Goal: Information Seeking & Learning: Learn about a topic

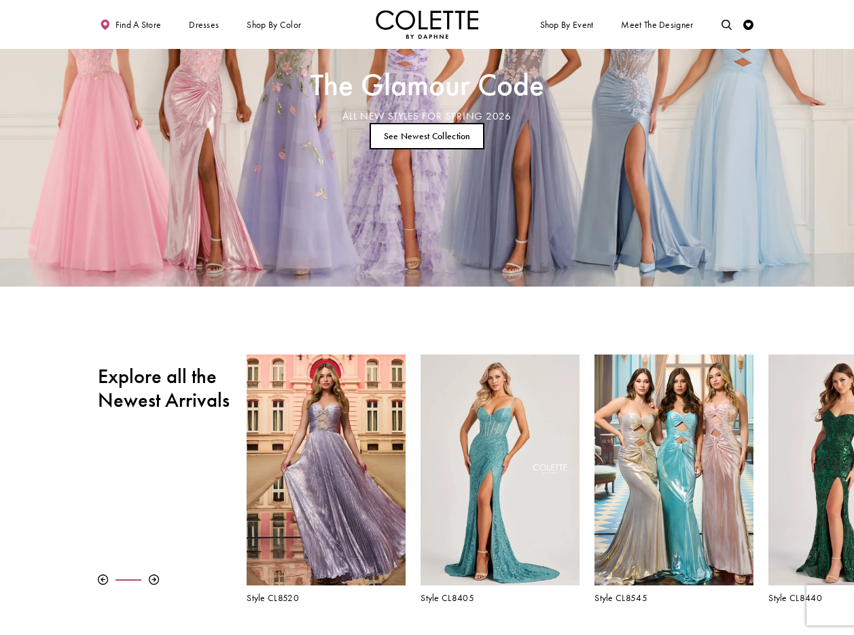
scroll to position [115, 0]
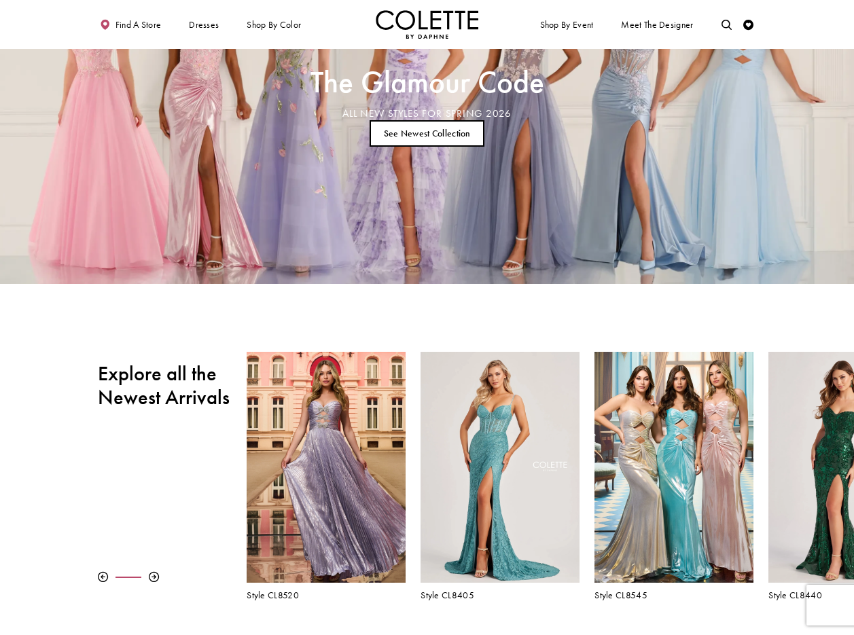
click at [438, 137] on link "See Newest Collection" at bounding box center [426, 133] width 115 height 26
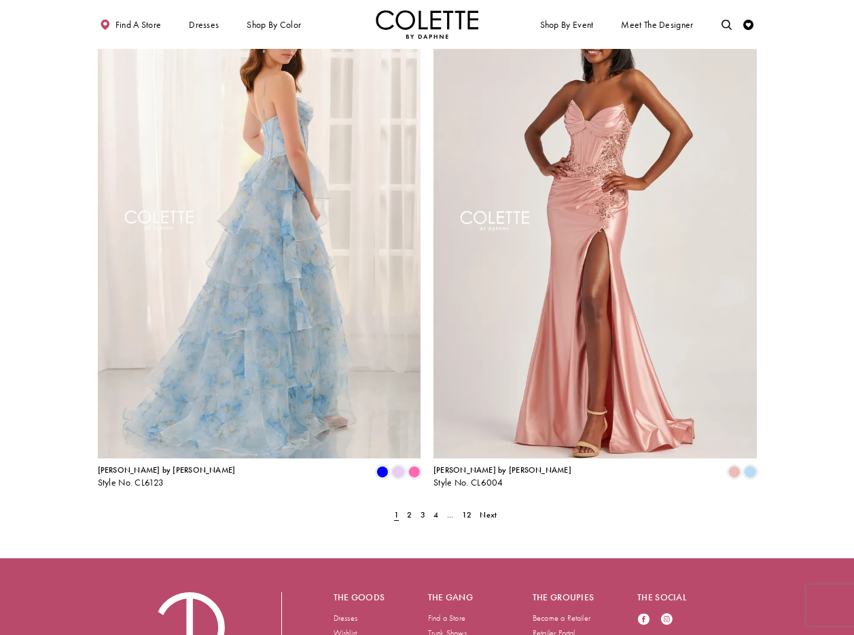
scroll to position [1906, 0]
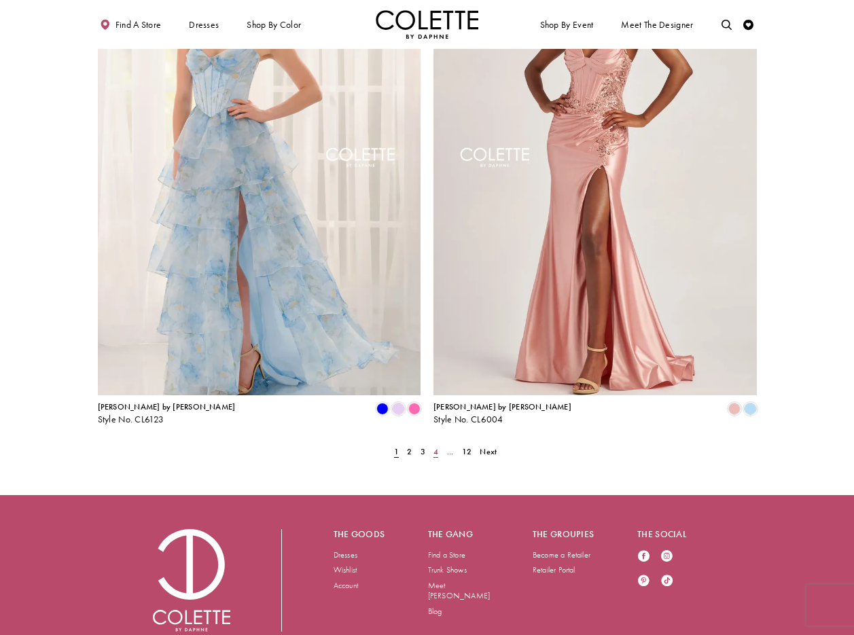
click at [439, 444] on link "4" at bounding box center [436, 451] width 11 height 15
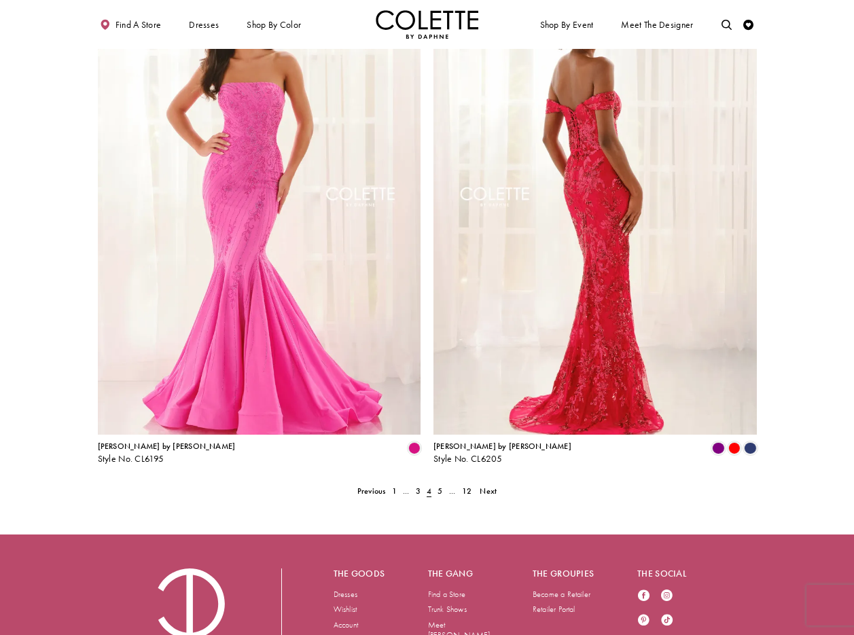
scroll to position [1868, 0]
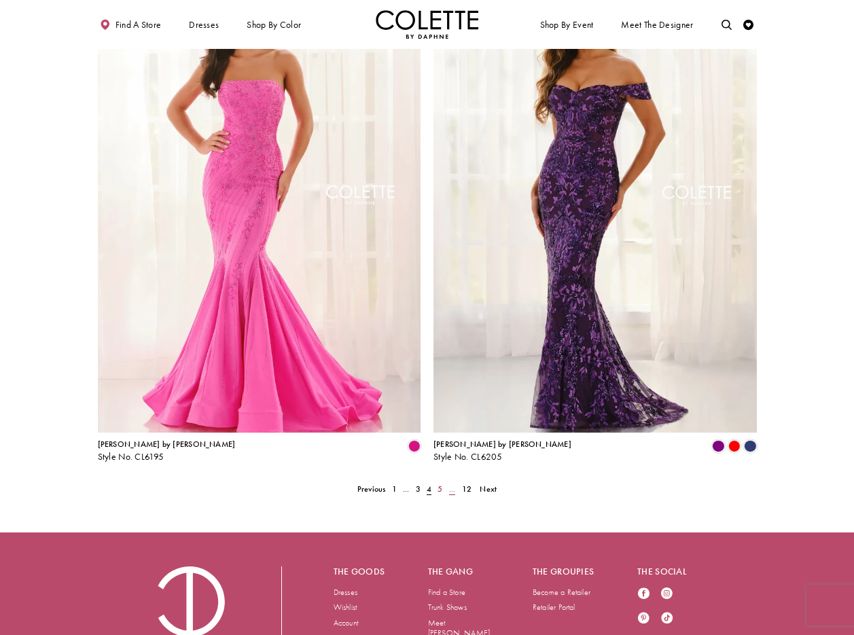
click at [441, 484] on span "5" at bounding box center [439, 489] width 5 height 11
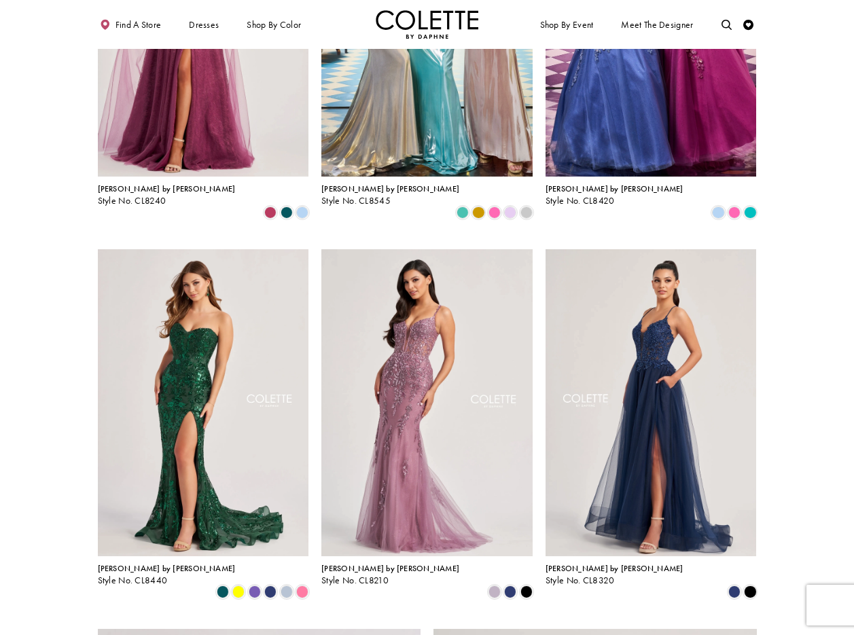
scroll to position [1906, 0]
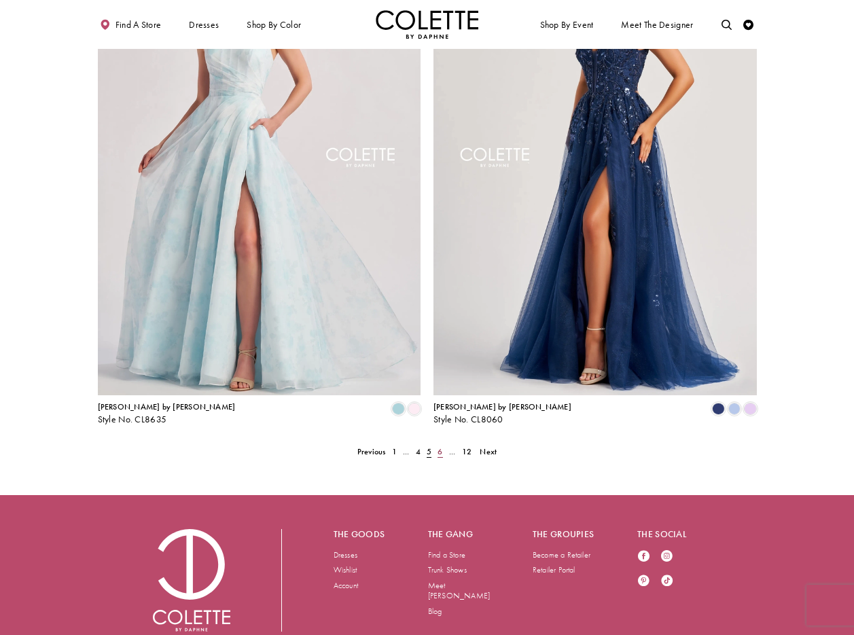
click at [440, 446] on span "6" at bounding box center [439, 451] width 5 height 11
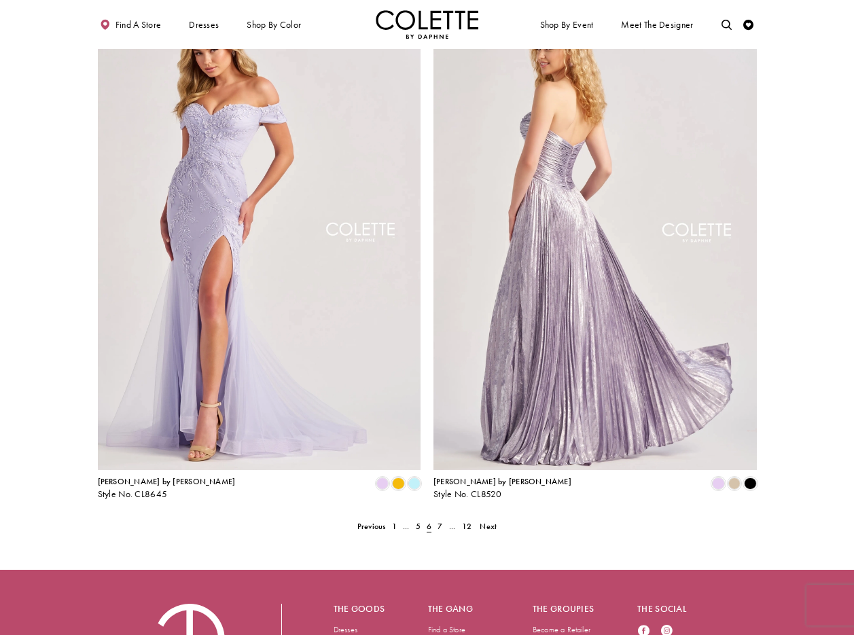
scroll to position [1906, 0]
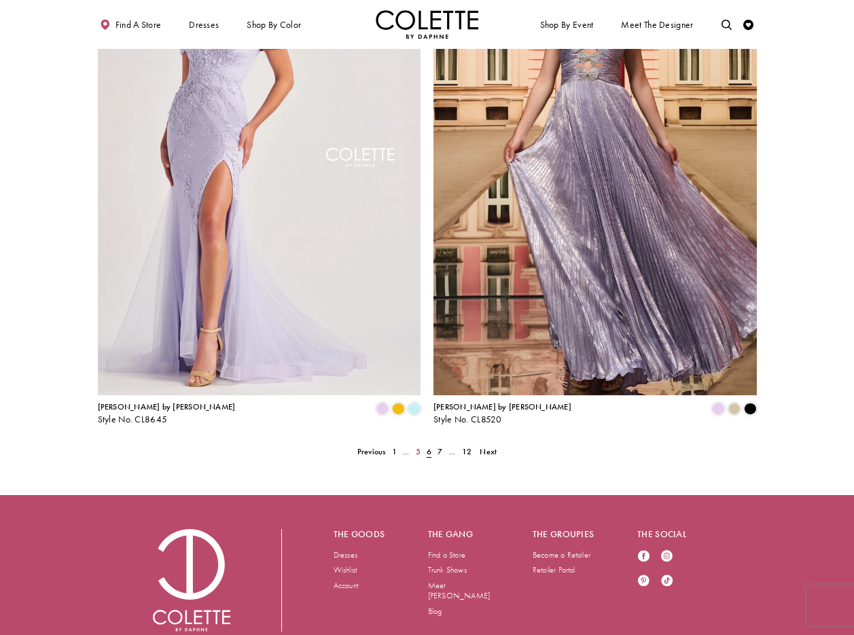
drag, startPoint x: 420, startPoint y: 403, endPoint x: 520, endPoint y: 411, distance: 100.2
click at [420, 446] on span "5" at bounding box center [418, 451] width 5 height 11
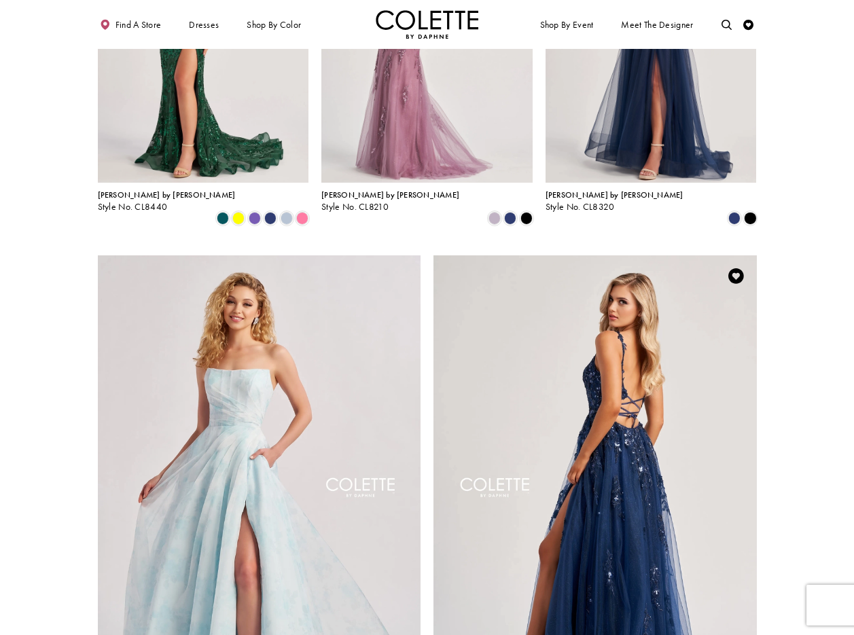
scroll to position [1906, 0]
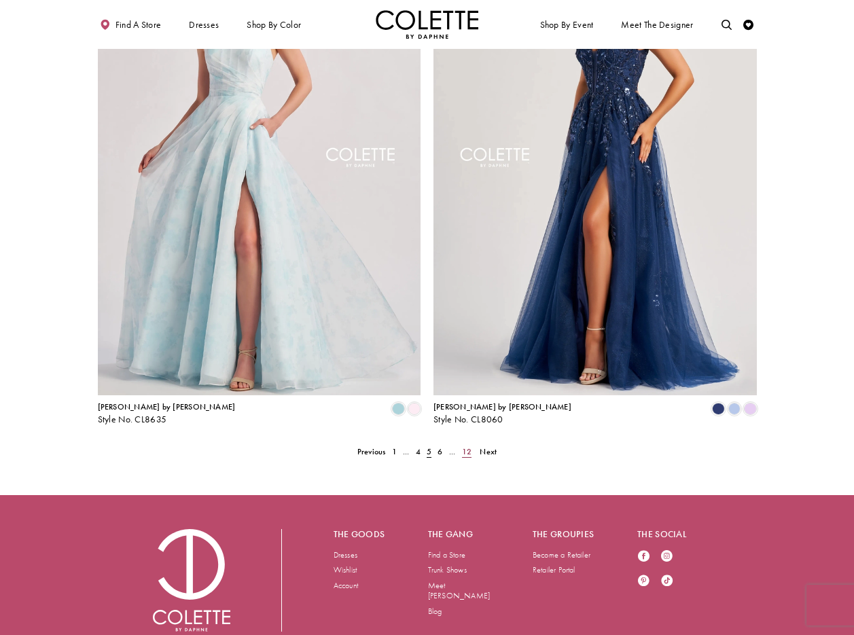
click at [469, 446] on span "12" at bounding box center [467, 451] width 10 height 11
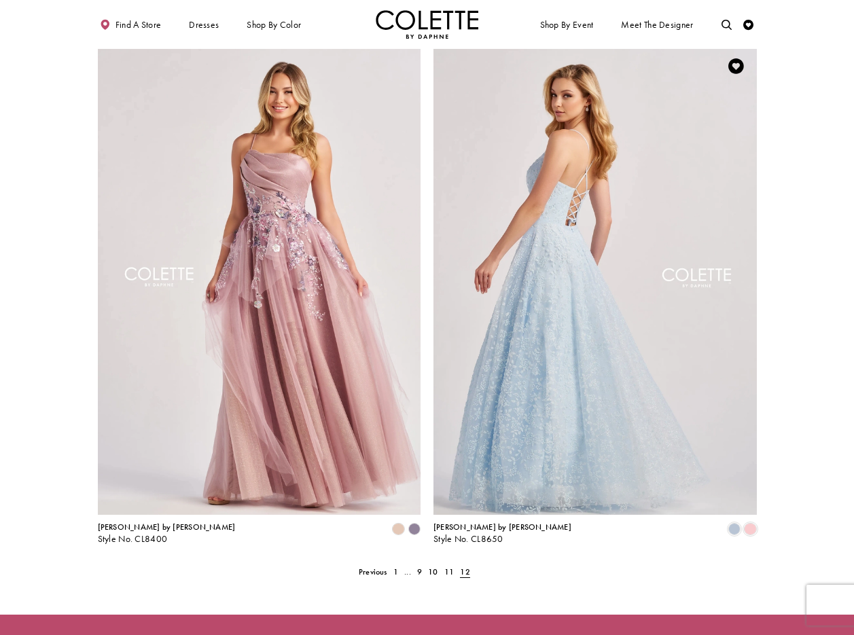
scroll to position [804, 0]
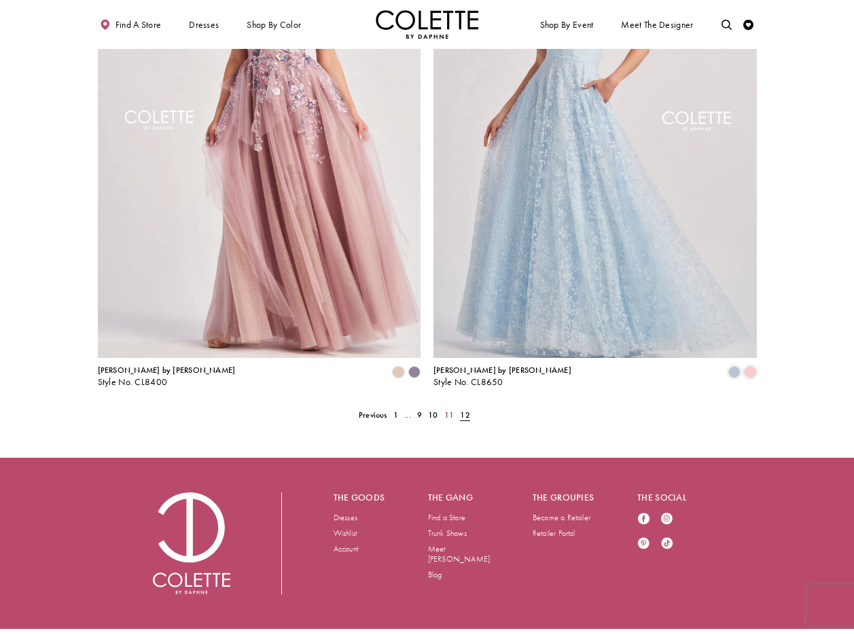
drag, startPoint x: 446, startPoint y: 401, endPoint x: 474, endPoint y: 402, distance: 27.9
click at [446, 409] on span "11" at bounding box center [449, 414] width 10 height 11
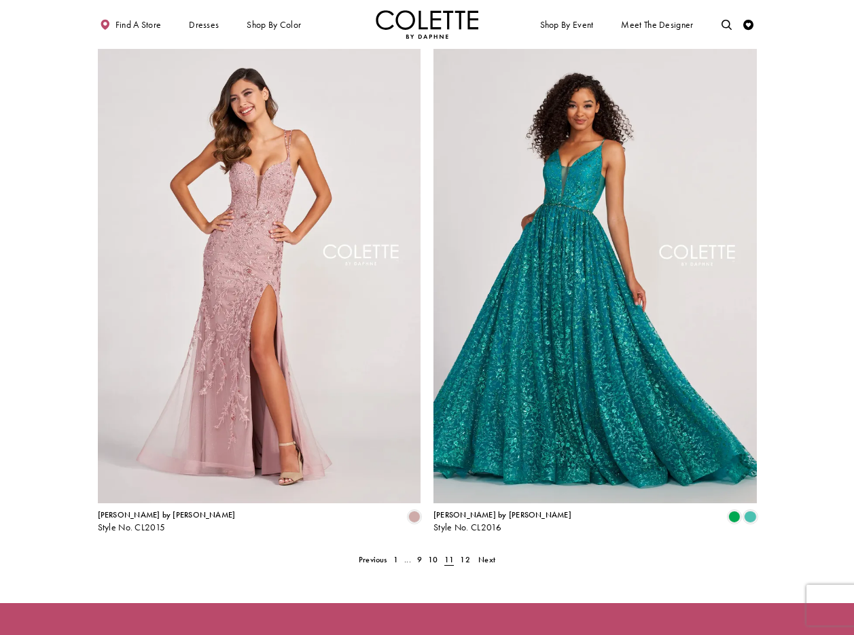
scroll to position [1906, 0]
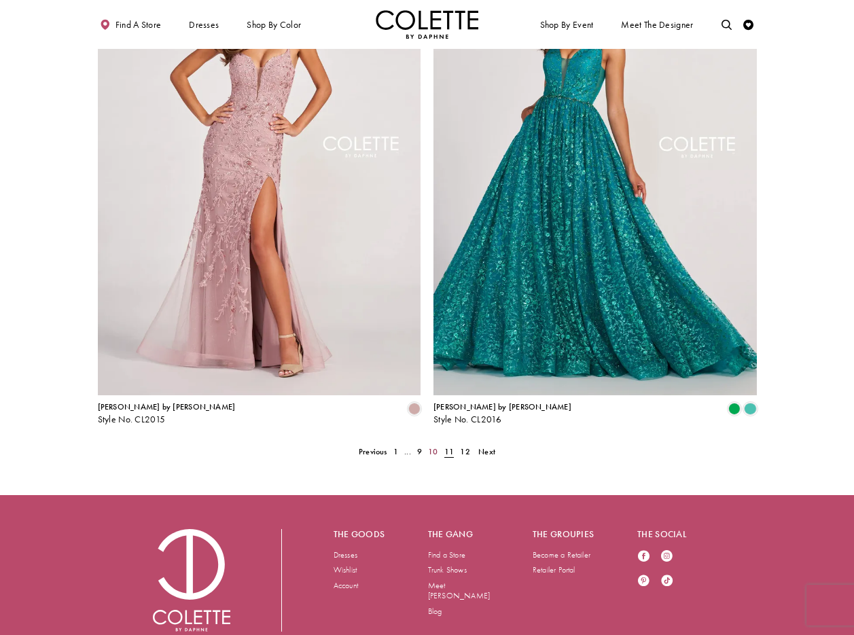
drag, startPoint x: 432, startPoint y: 401, endPoint x: 525, endPoint y: 414, distance: 94.0
click at [432, 446] on span "10" at bounding box center [433, 451] width 10 height 11
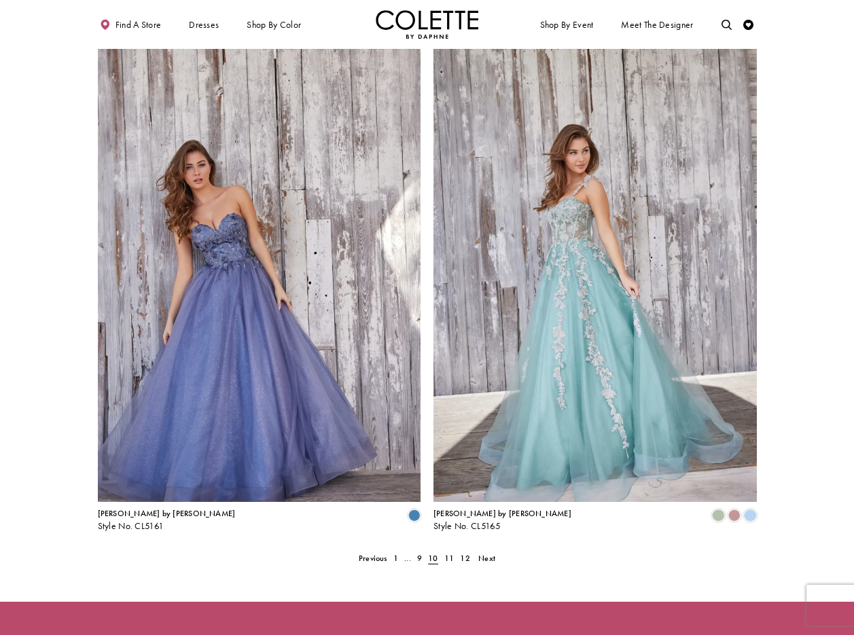
scroll to position [1906, 0]
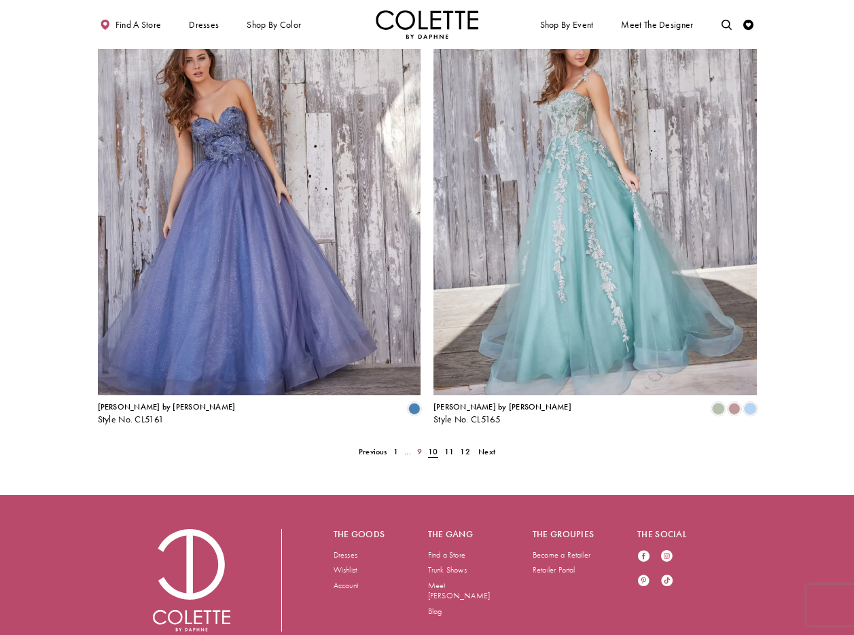
drag, startPoint x: 420, startPoint y: 402, endPoint x: 452, endPoint y: 413, distance: 33.7
click at [420, 446] on span "9" at bounding box center [419, 451] width 5 height 11
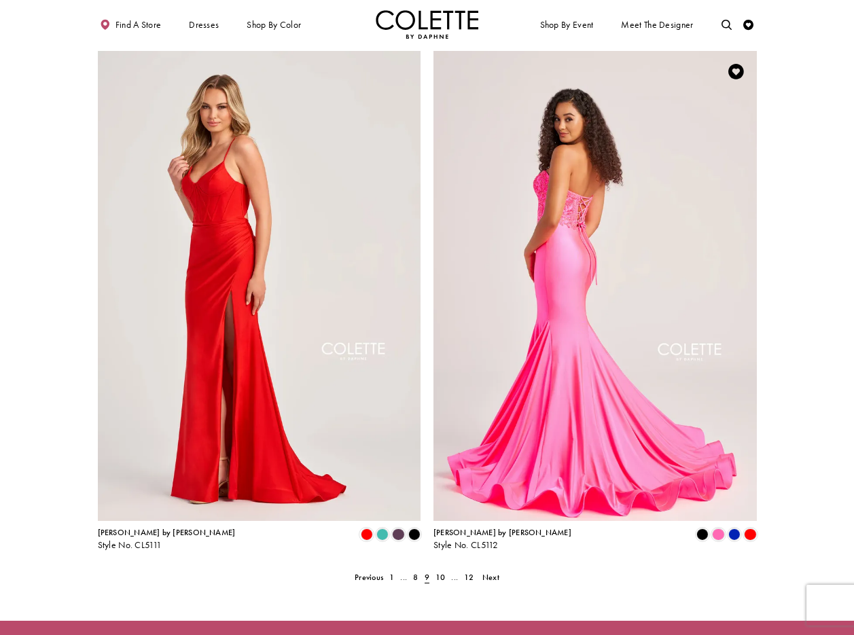
scroll to position [1783, 0]
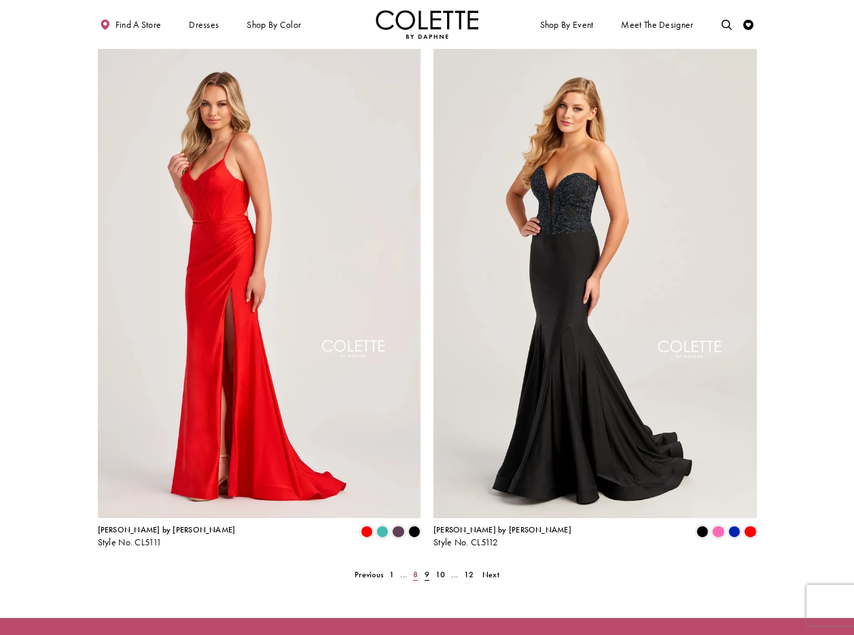
click at [415, 569] on span "8" at bounding box center [415, 574] width 5 height 11
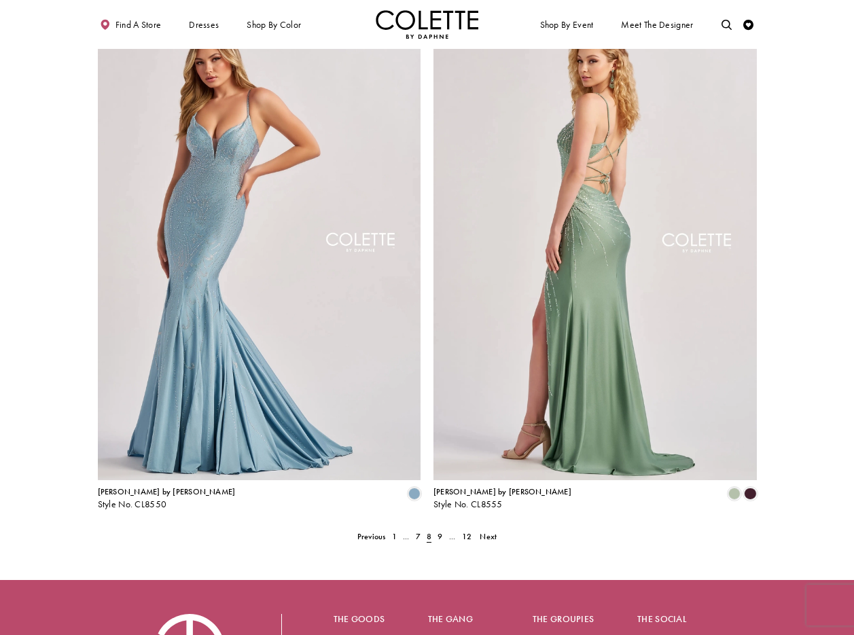
scroll to position [1906, 0]
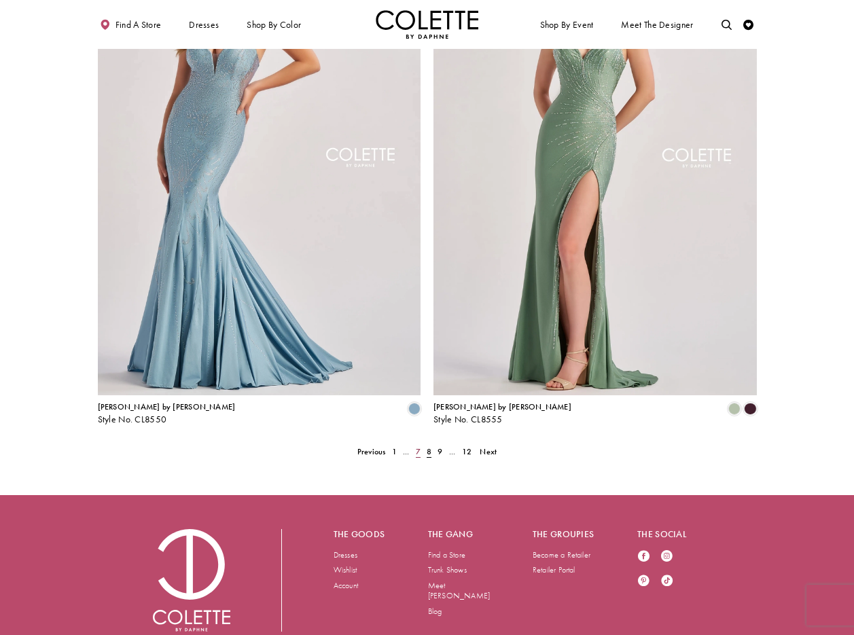
click at [418, 446] on span "7" at bounding box center [418, 451] width 5 height 11
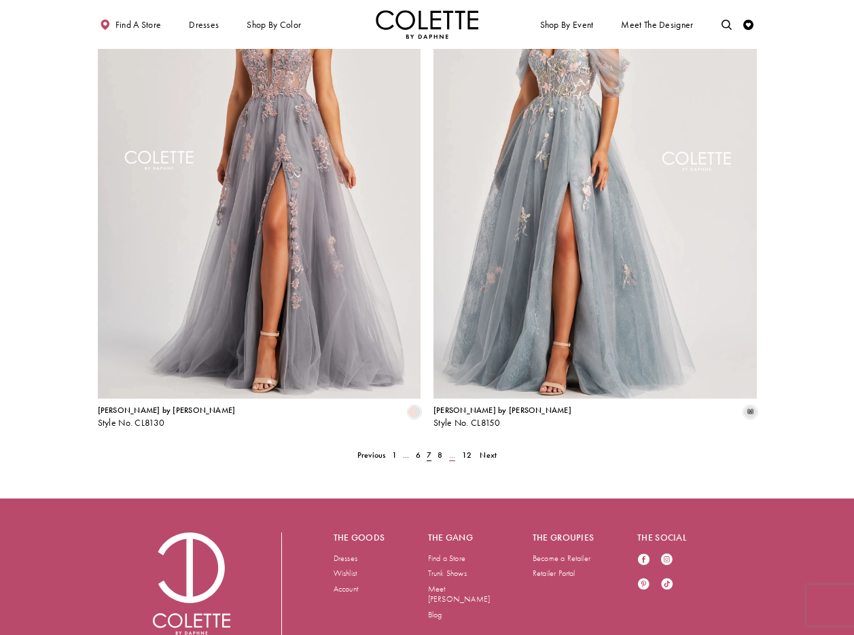
scroll to position [1906, 0]
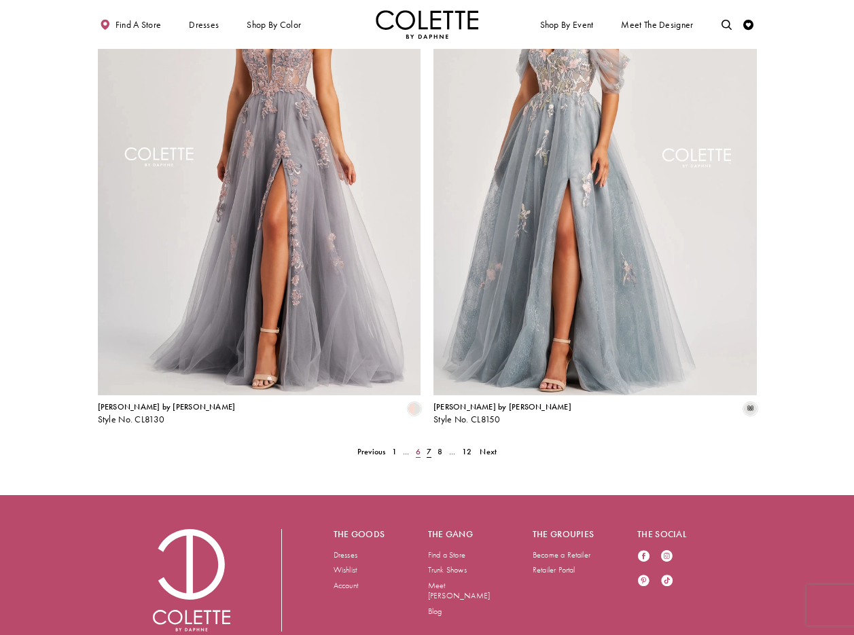
click at [417, 446] on span "6" at bounding box center [418, 451] width 5 height 11
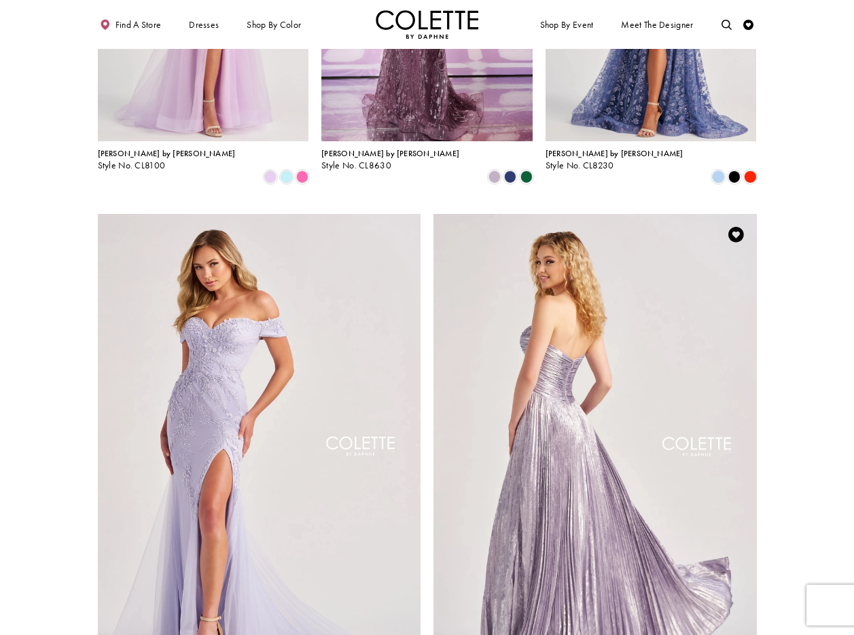
scroll to position [1906, 0]
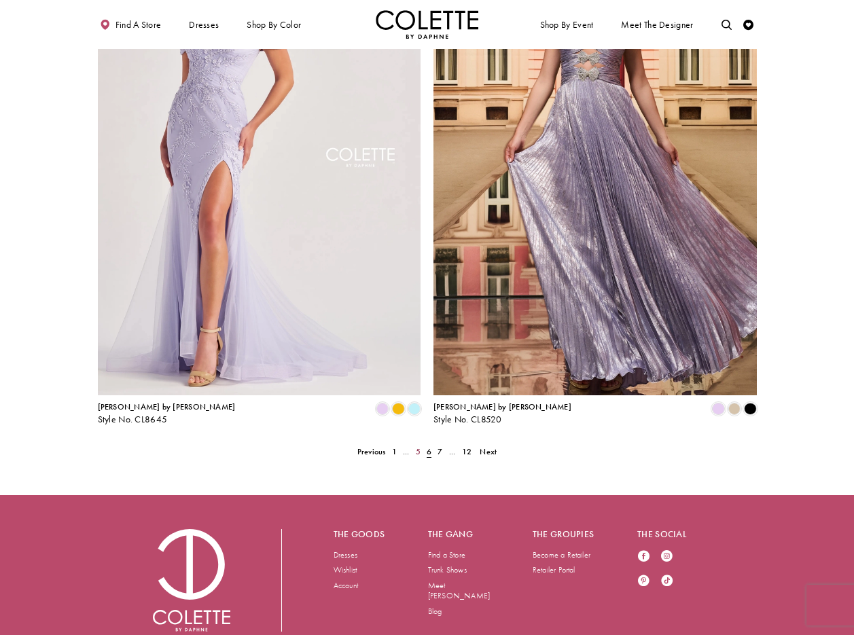
click at [420, 446] on span "5" at bounding box center [418, 451] width 5 height 11
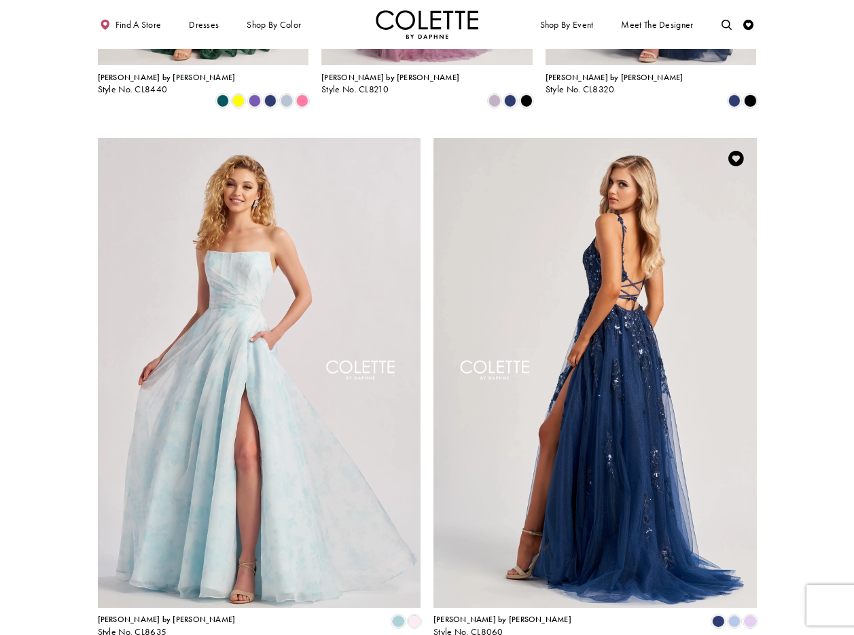
scroll to position [1906, 0]
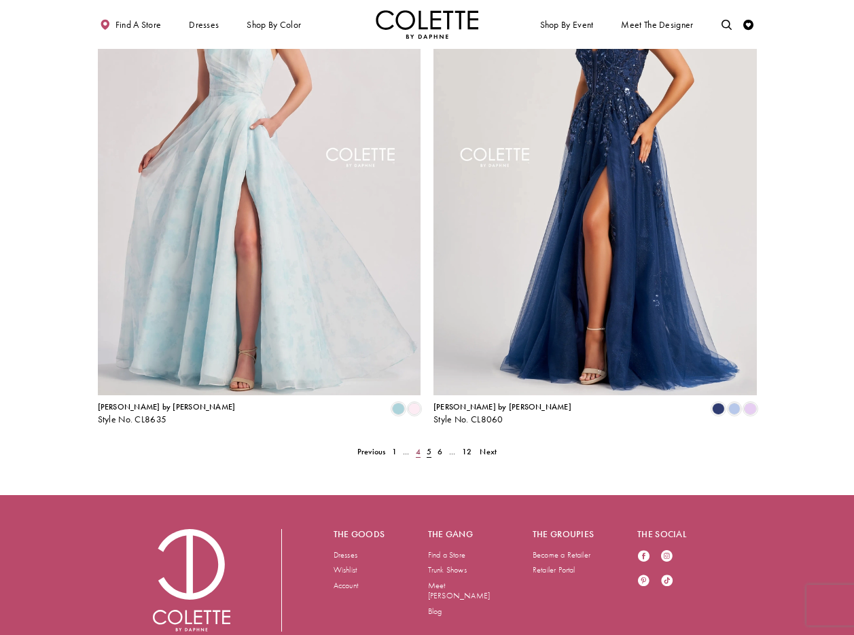
click at [420, 446] on span "4" at bounding box center [418, 451] width 5 height 11
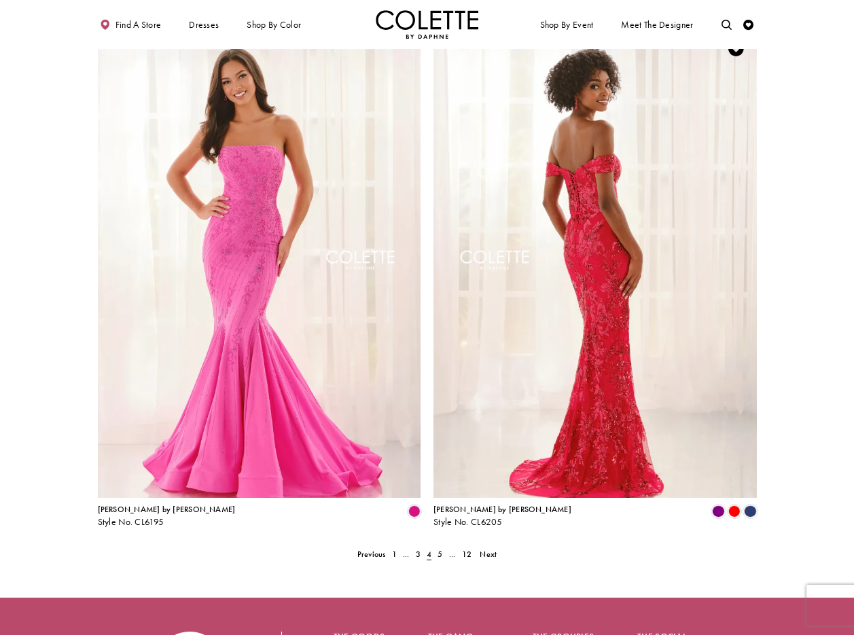
scroll to position [1906, 0]
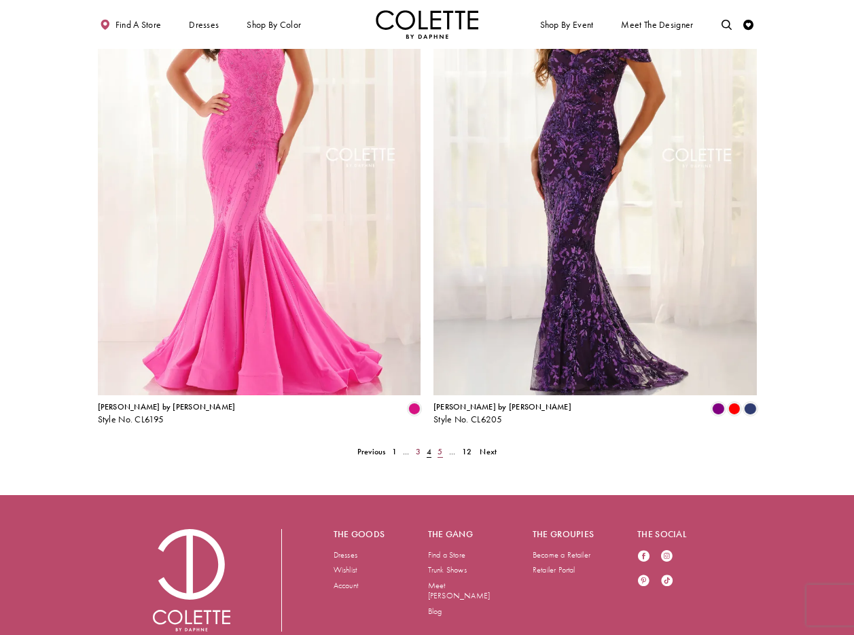
drag, startPoint x: 417, startPoint y: 401, endPoint x: 435, endPoint y: 404, distance: 17.9
click at [417, 446] on span "3" at bounding box center [418, 451] width 5 height 11
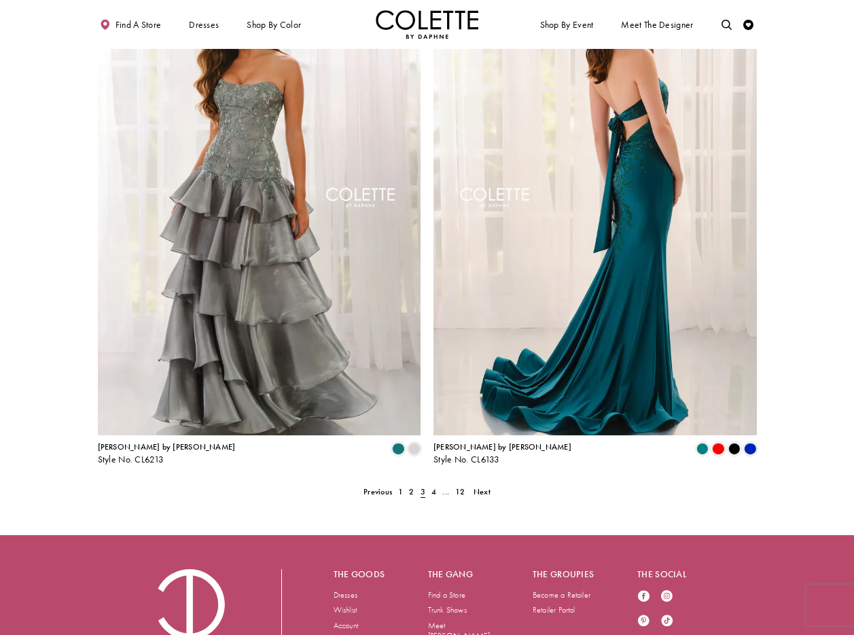
scroll to position [1906, 0]
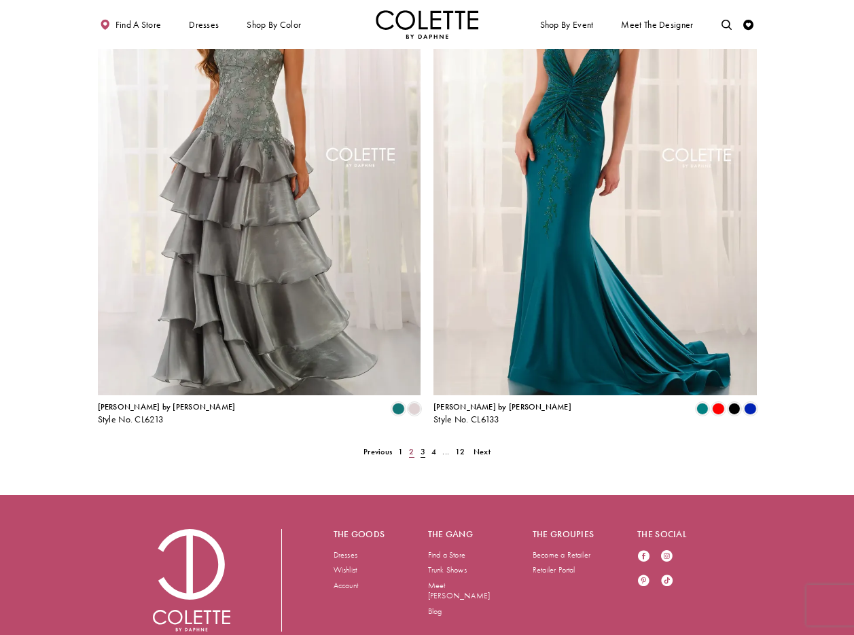
click at [412, 446] on span "2" at bounding box center [411, 451] width 5 height 11
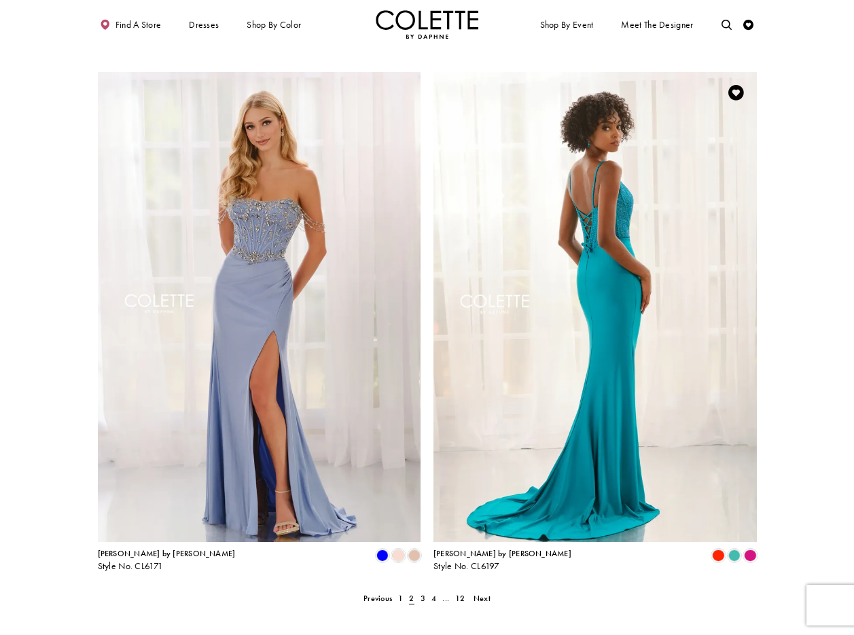
scroll to position [1906, 0]
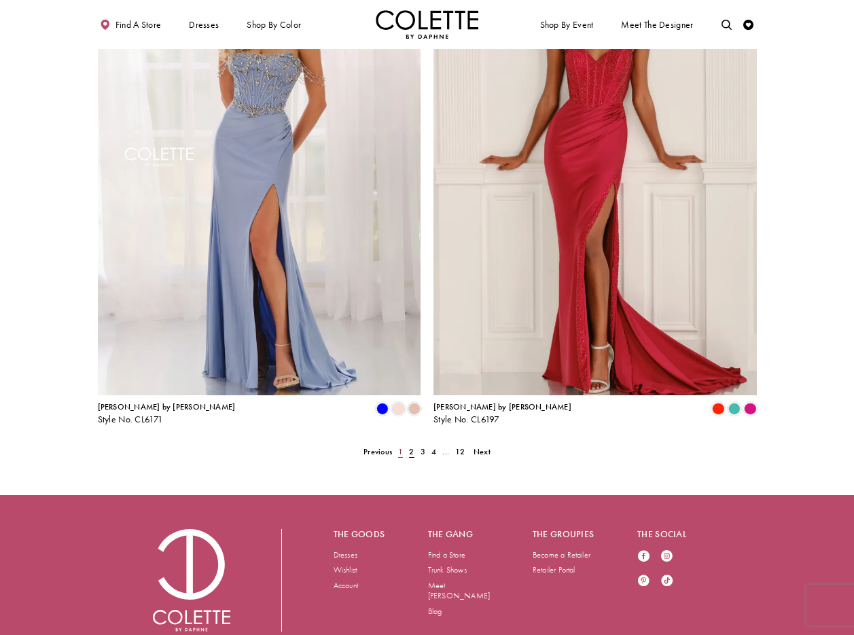
click at [401, 446] on span "1" at bounding box center [400, 451] width 5 height 11
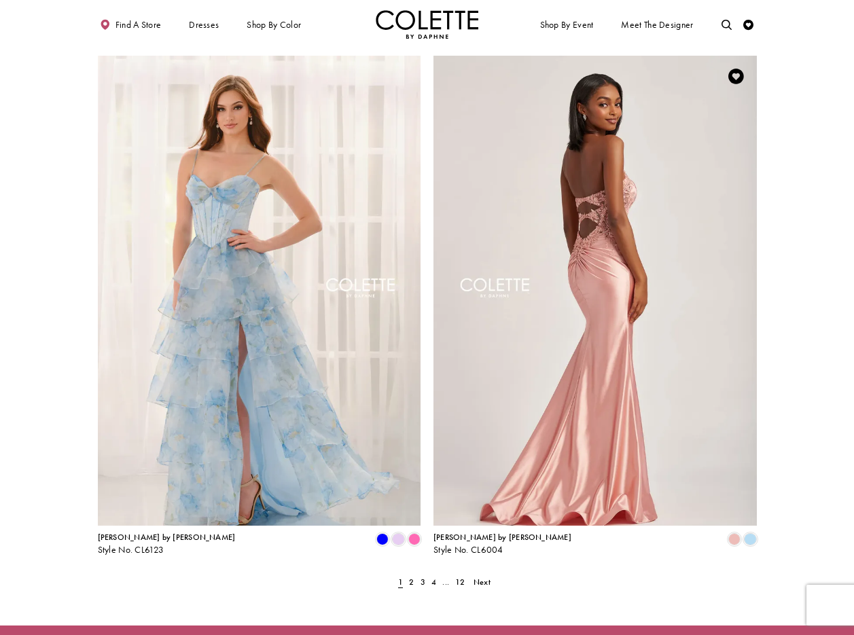
scroll to position [1906, 0]
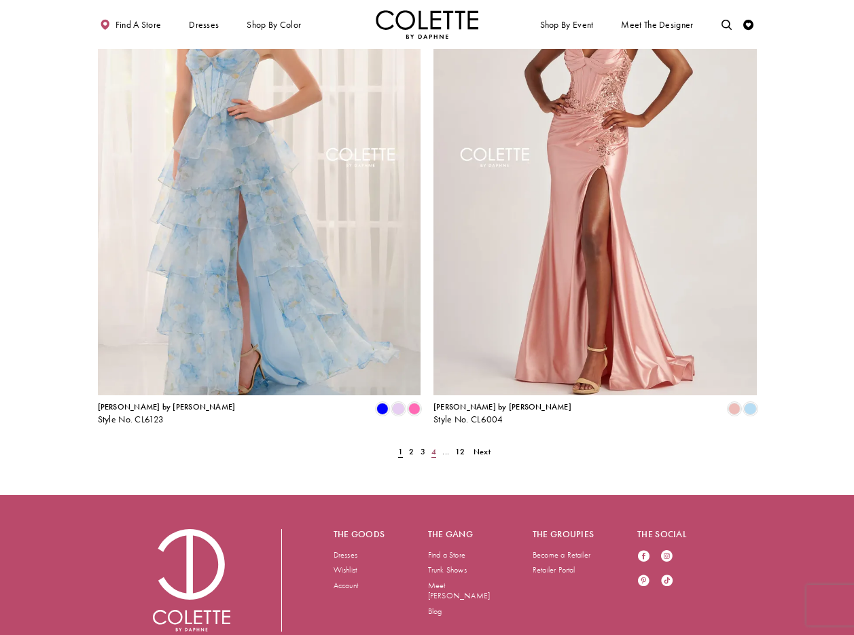
click at [437, 444] on link "4" at bounding box center [434, 451] width 11 height 15
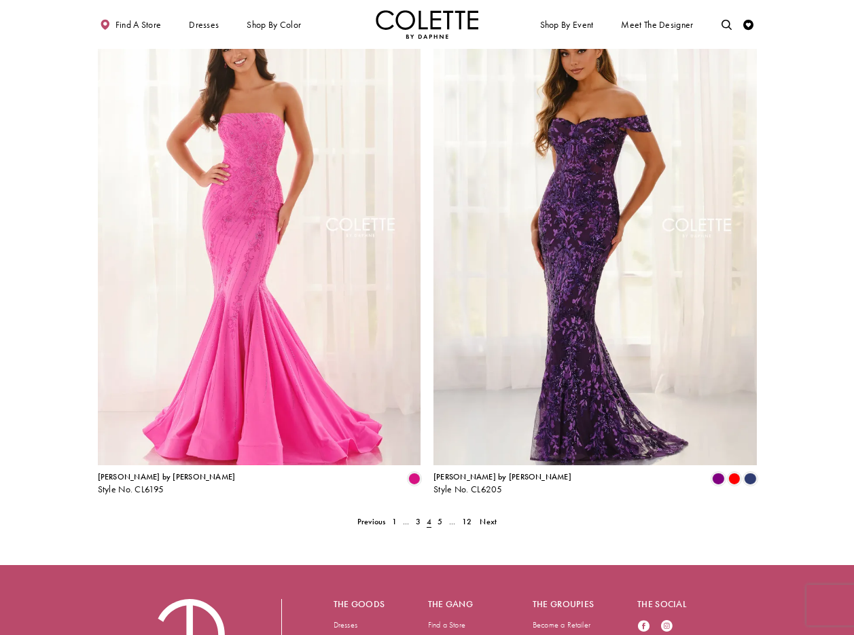
scroll to position [1906, 0]
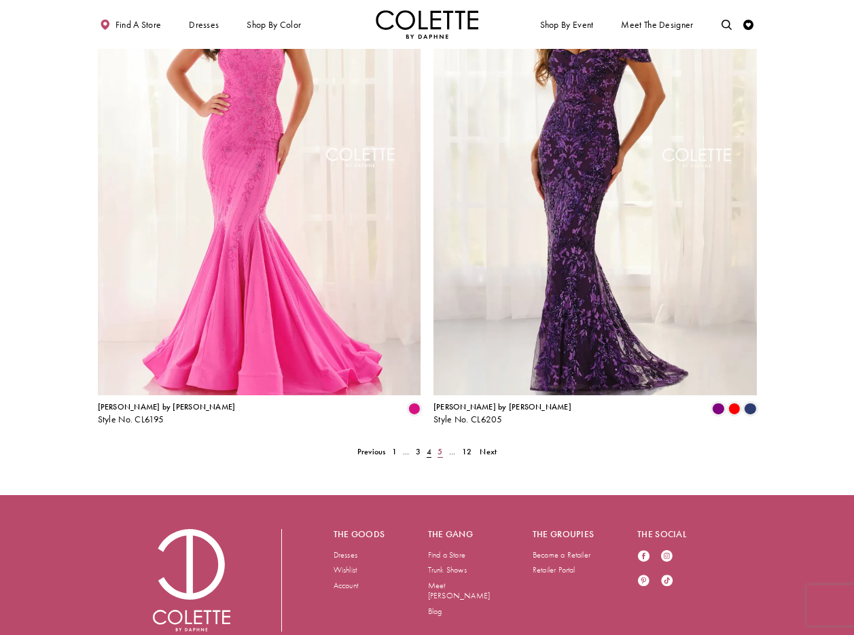
click at [441, 446] on span "5" at bounding box center [439, 451] width 5 height 11
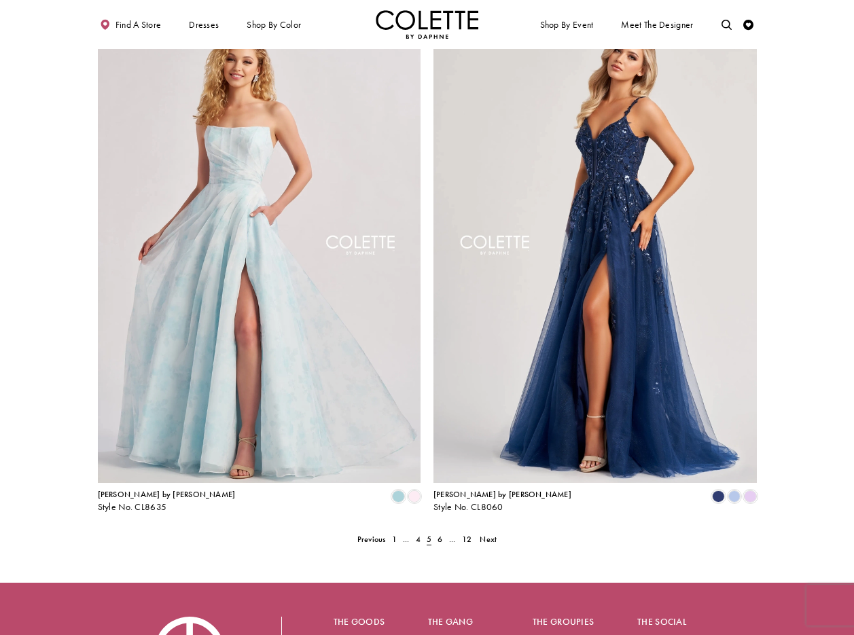
scroll to position [1906, 0]
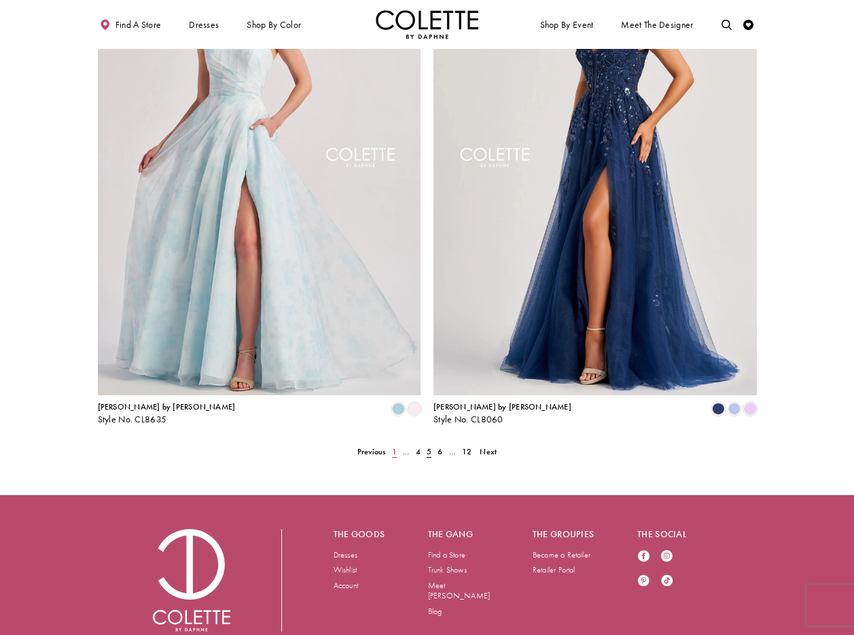
click at [394, 446] on span "1" at bounding box center [394, 451] width 5 height 11
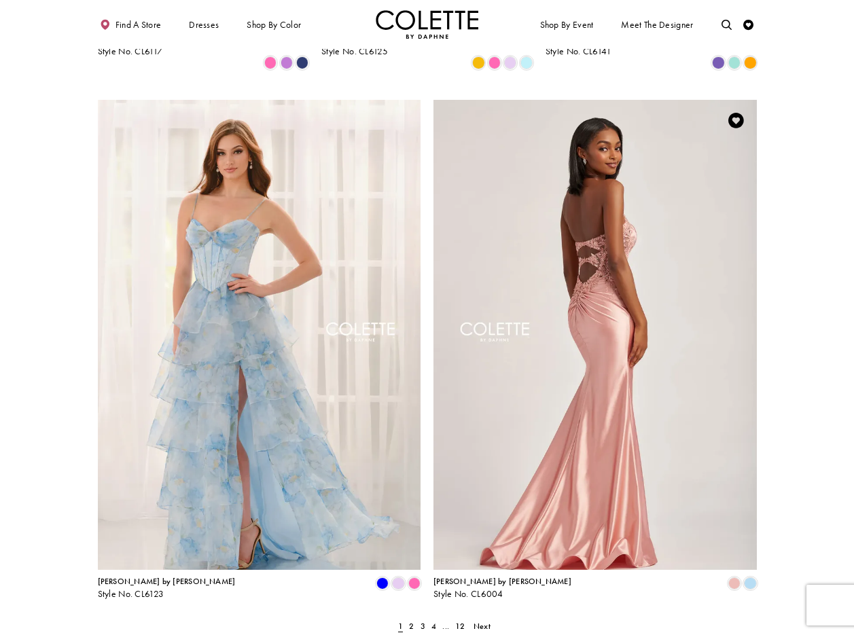
scroll to position [1906, 0]
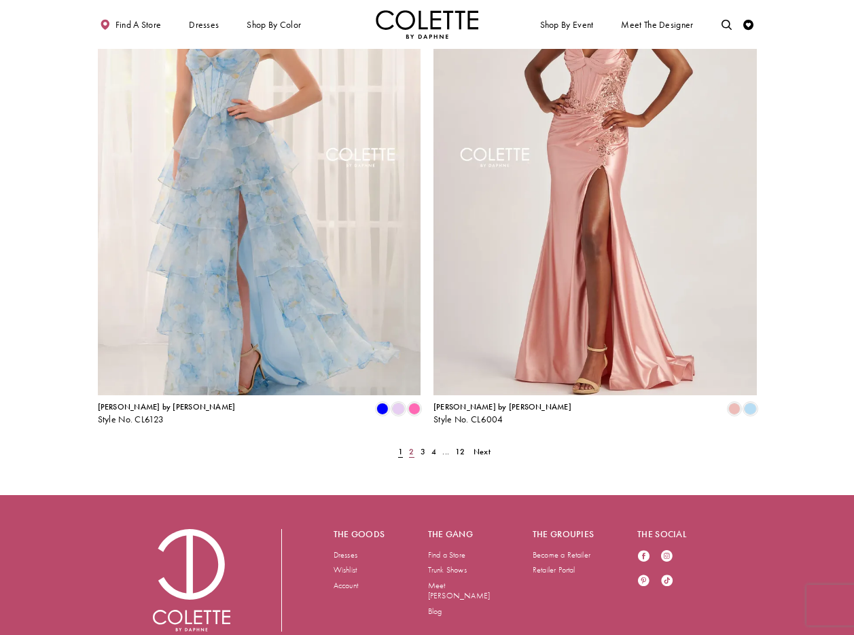
click at [411, 446] on span "2" at bounding box center [411, 451] width 5 height 11
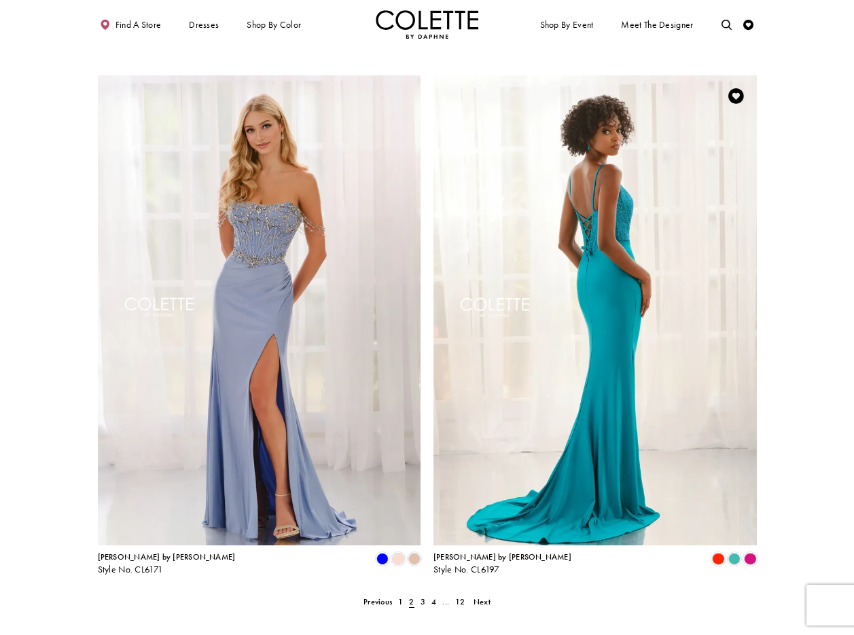
scroll to position [1906, 0]
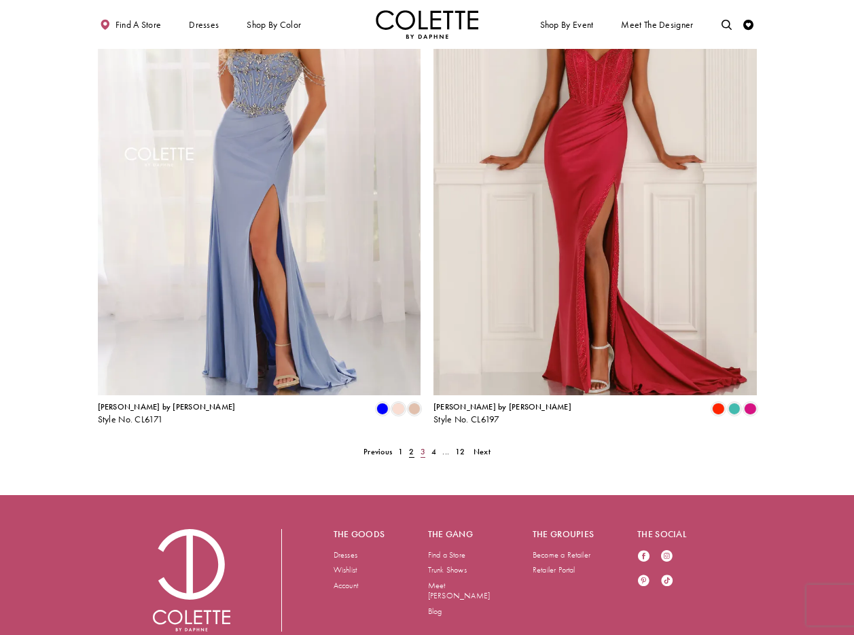
click at [422, 446] on span "3" at bounding box center [422, 451] width 5 height 11
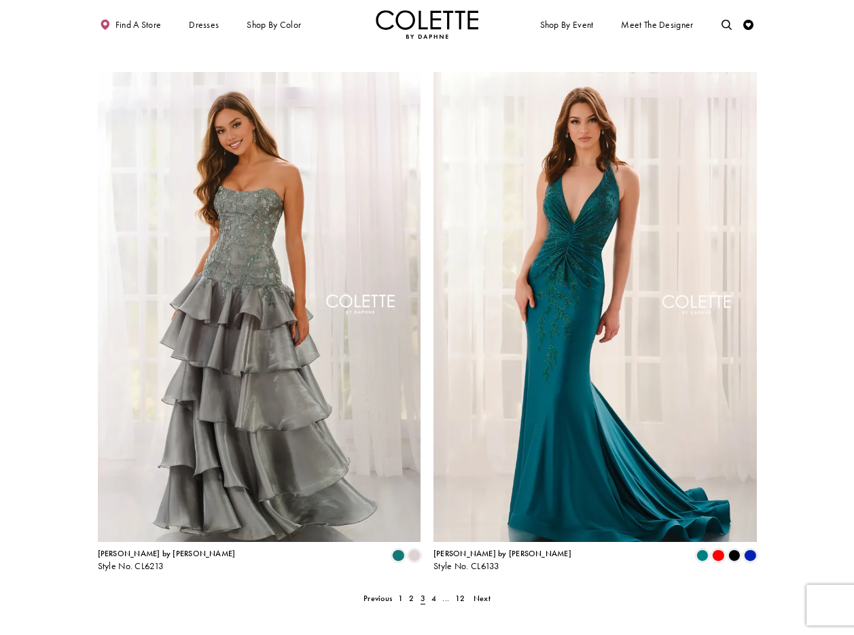
scroll to position [1906, 0]
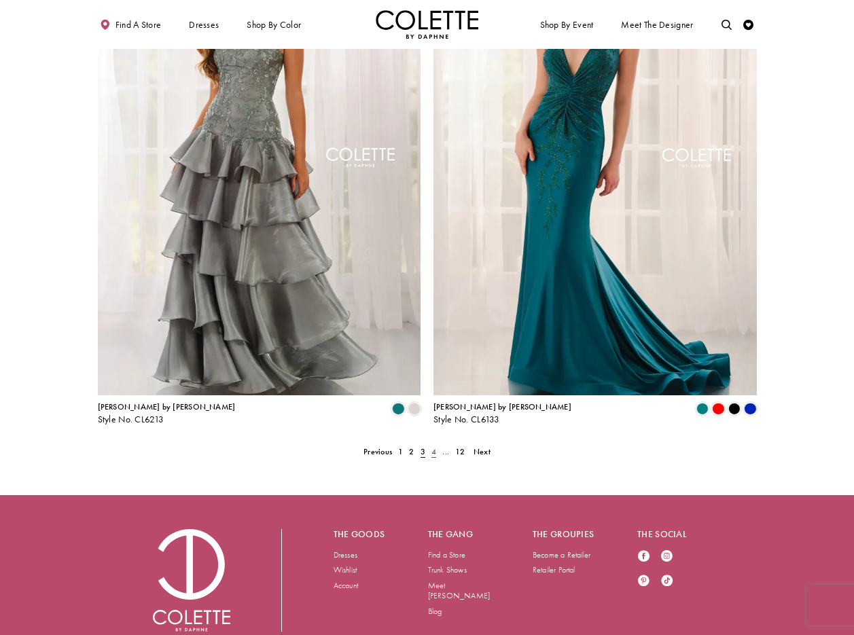
click at [432, 446] on span "4" at bounding box center [433, 451] width 5 height 11
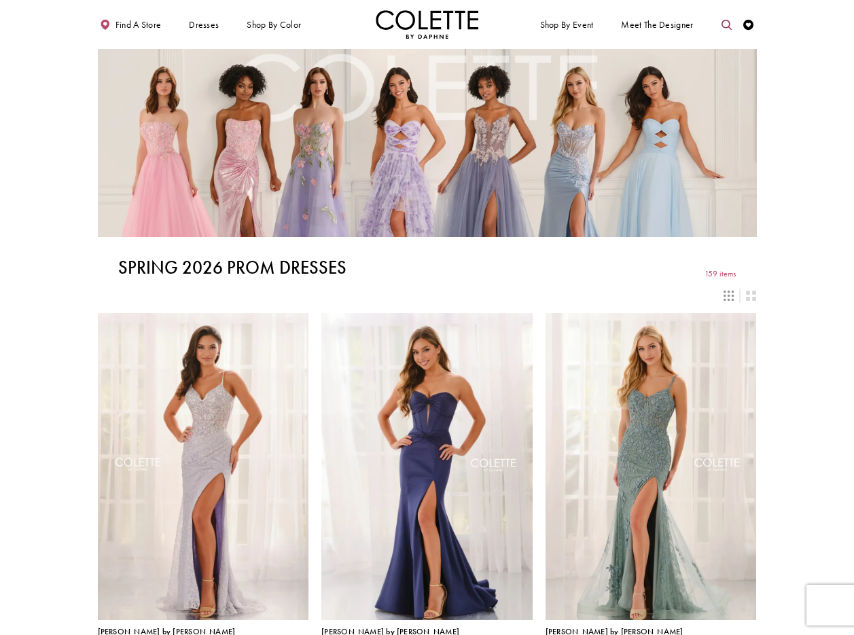
click at [725, 20] on icon "Toggle search" at bounding box center [726, 25] width 10 height 10
click at [665, 26] on input "Search" at bounding box center [673, 26] width 124 height 16
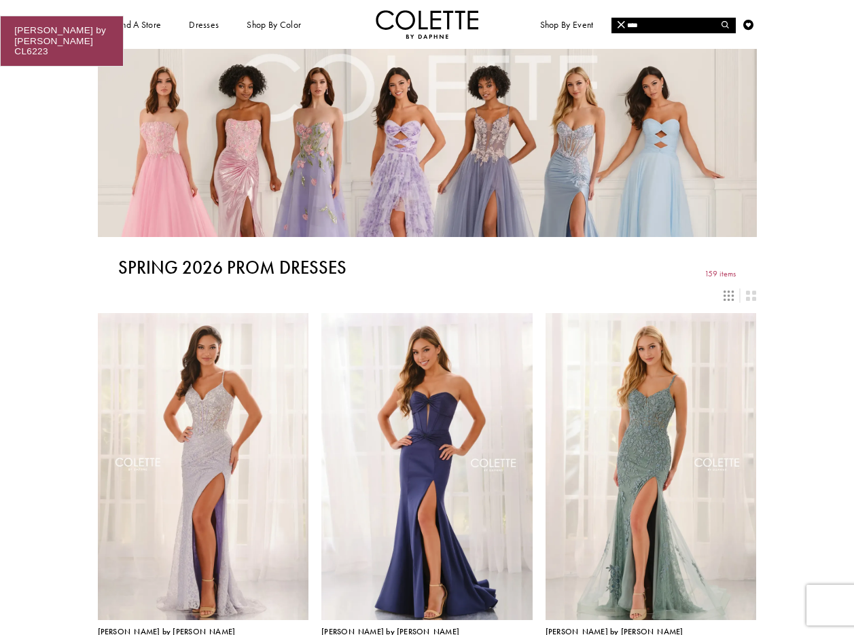
type input "****"
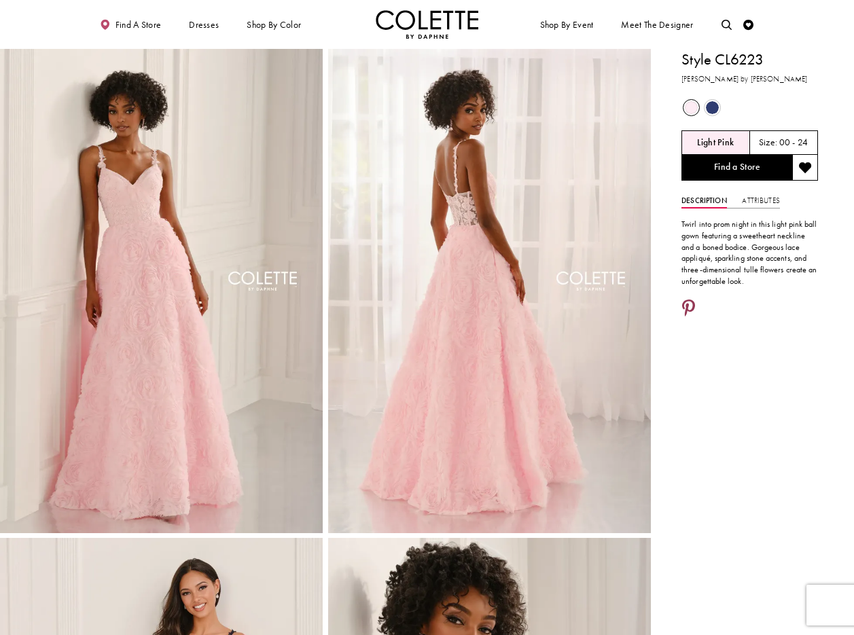
click at [691, 303] on icon "Share using Pinterest - Opens in new tab" at bounding box center [688, 309] width 13 height 18
click at [723, 21] on icon "Toggle search" at bounding box center [726, 25] width 10 height 10
click at [685, 22] on input "Search" at bounding box center [673, 26] width 124 height 16
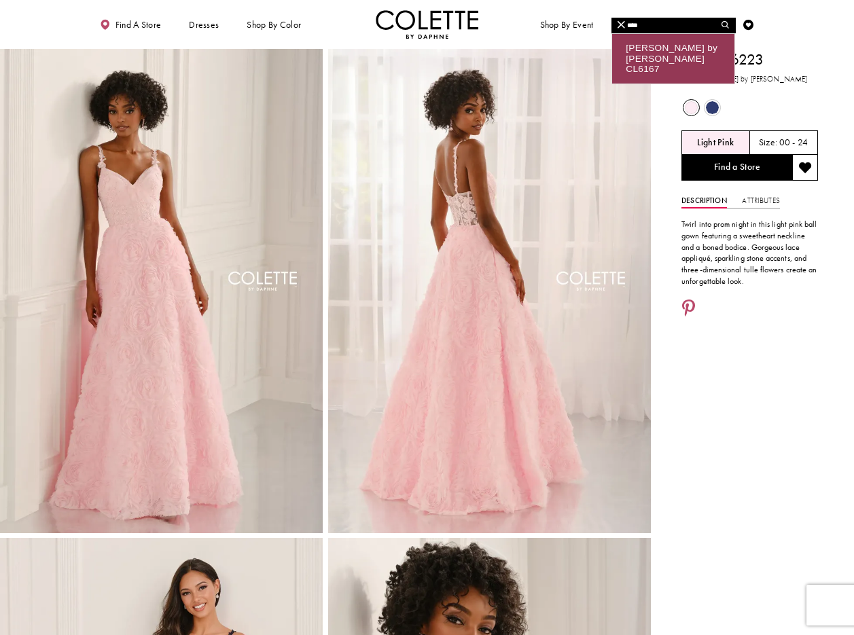
type input "****"
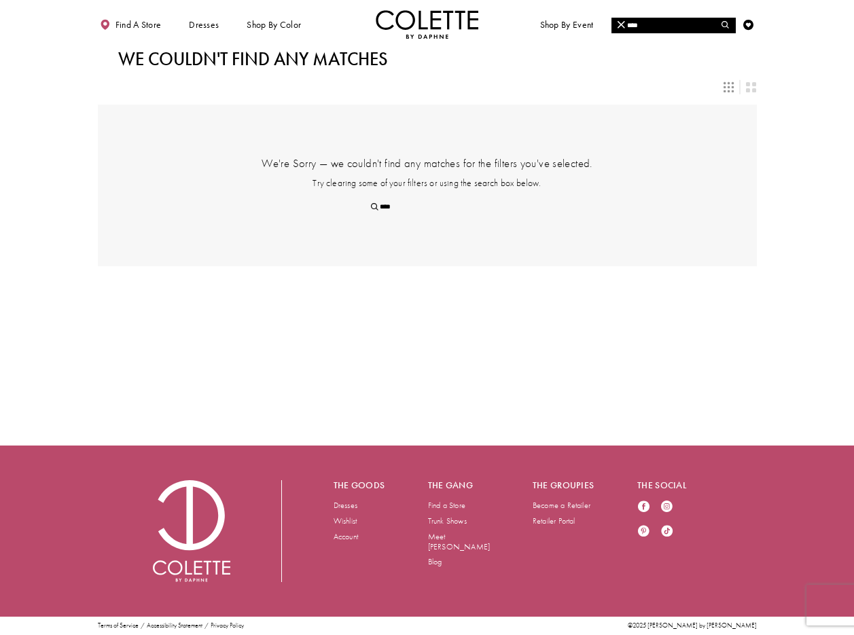
click at [409, 14] on img "Visit Home Page" at bounding box center [427, 24] width 103 height 29
